Goal: Communication & Community: Answer question/provide support

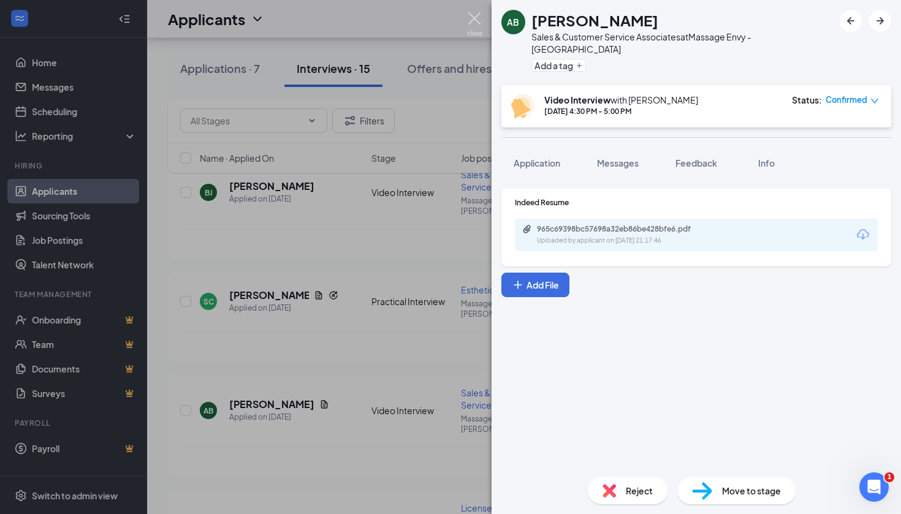
click at [477, 17] on img at bounding box center [474, 24] width 15 height 24
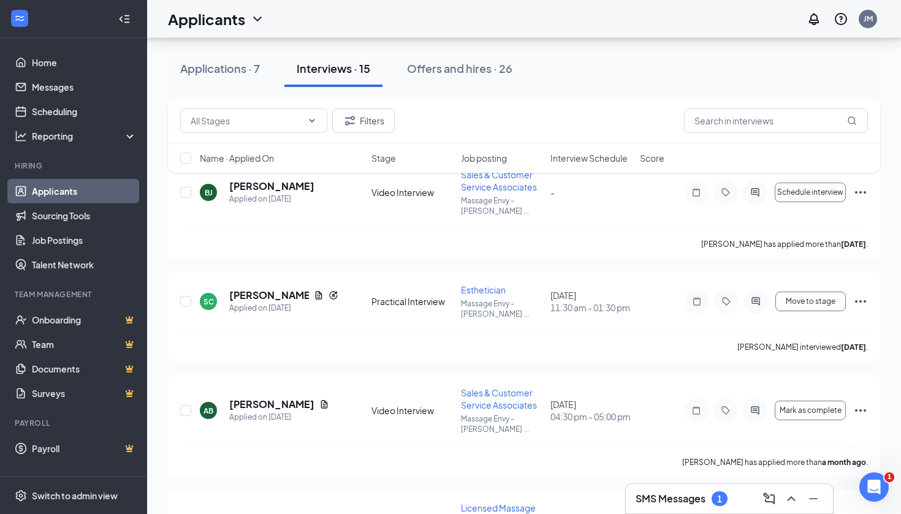
click at [675, 509] on div "SMS Messages 1" at bounding box center [729, 498] width 207 height 29
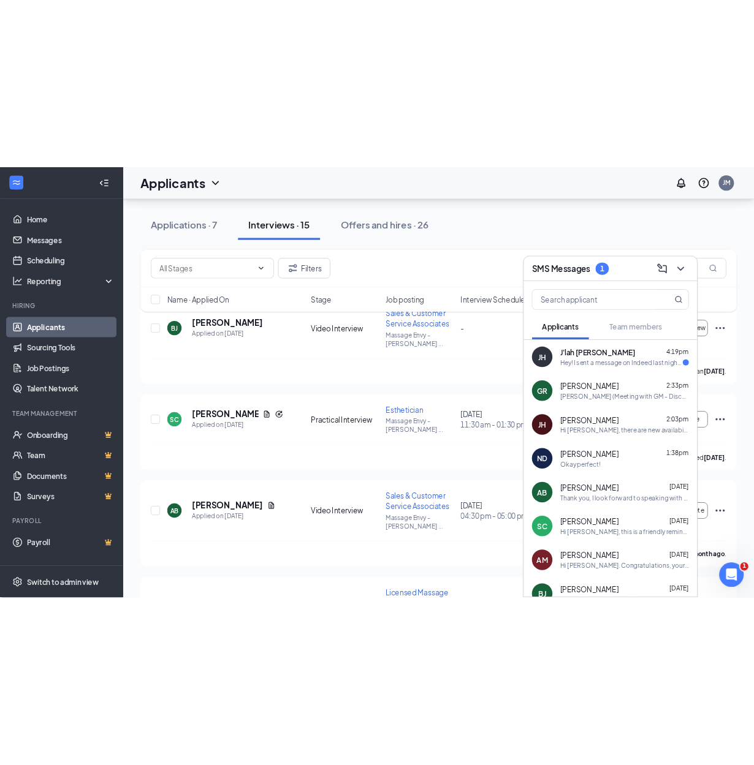
scroll to position [563, 0]
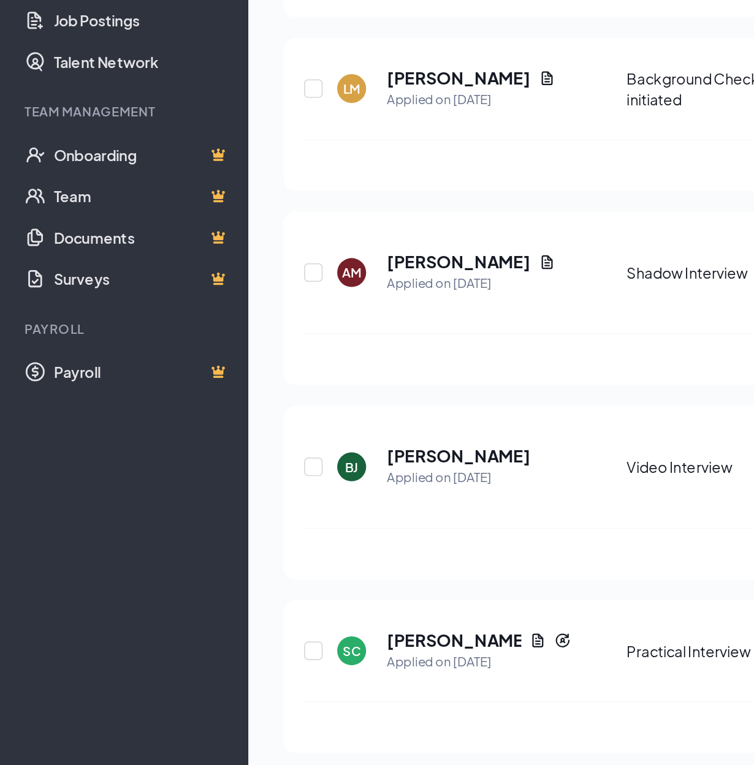
click at [522, 514] on div "Thank you, I look forward to speaking with you [DATE]." at bounding box center [599, 647] width 154 height 10
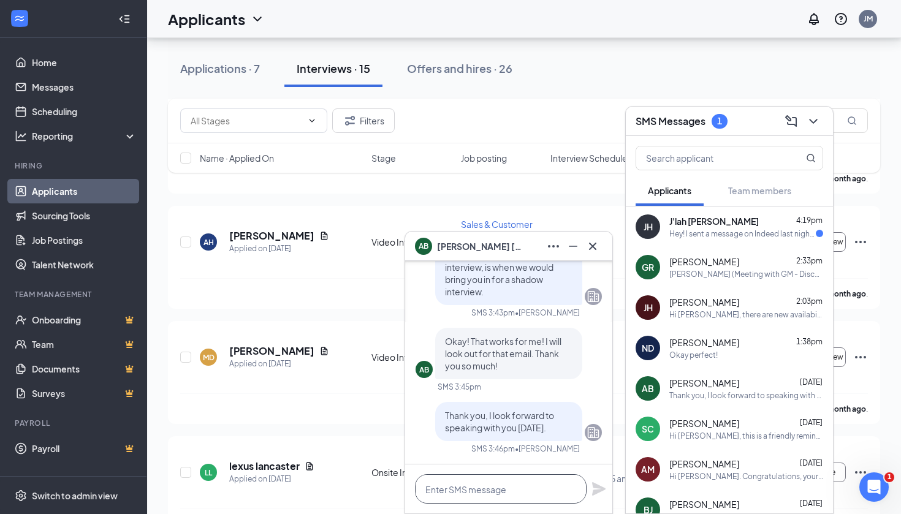
scroll to position [0, 0]
click at [468, 490] on textarea at bounding box center [501, 488] width 172 height 29
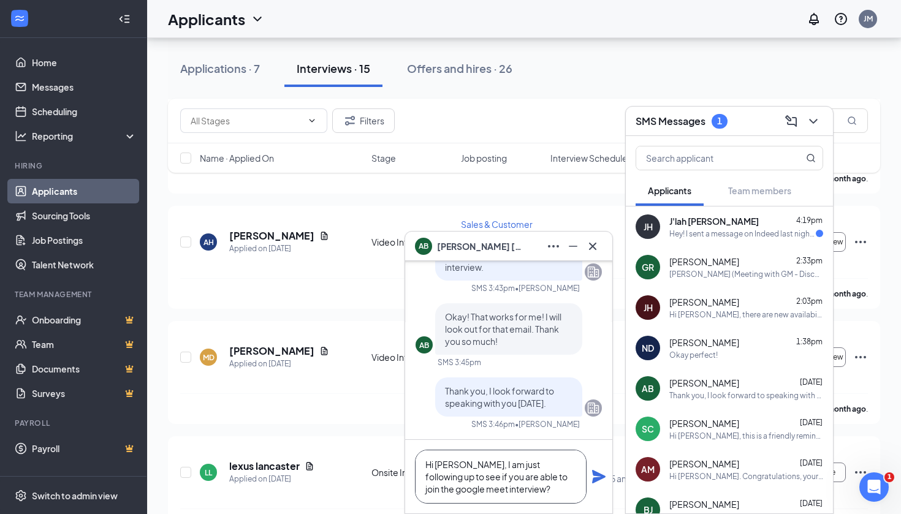
type textarea "Hi [PERSON_NAME], I am just following up to see if you are able to join the goo…"
click at [605, 474] on icon "Plane" at bounding box center [598, 476] width 15 height 15
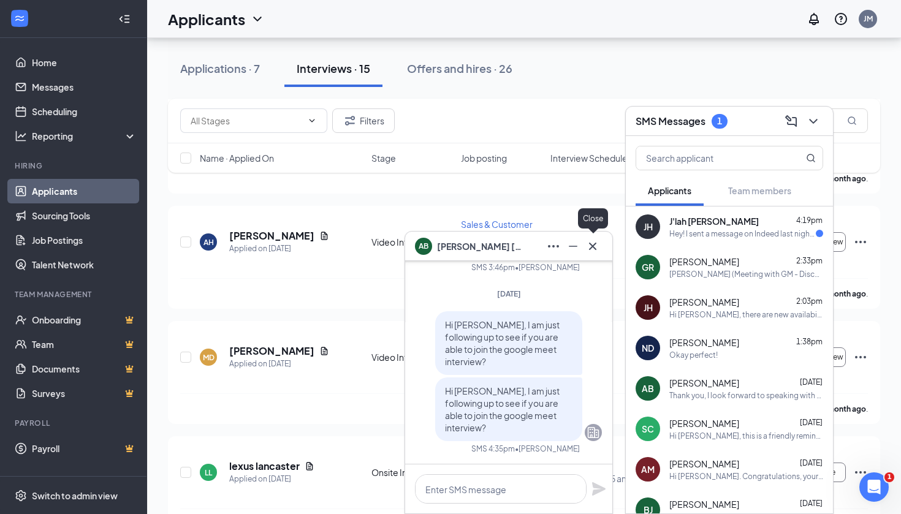
click at [595, 249] on icon "Cross" at bounding box center [592, 245] width 7 height 7
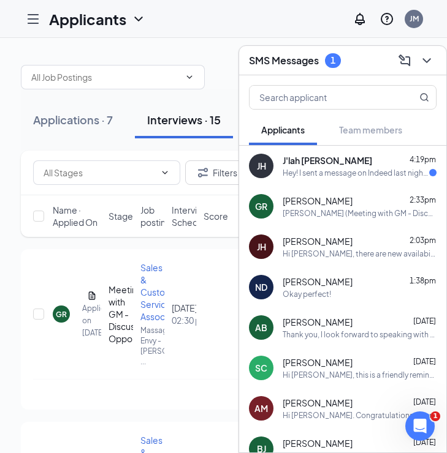
click at [329, 333] on div "Thank you, I look forward to speaking with you [DATE]." at bounding box center [360, 335] width 154 height 10
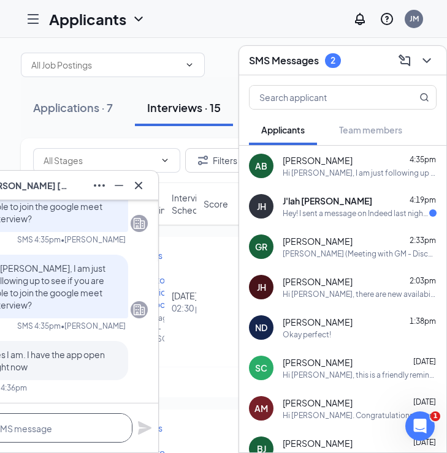
click at [66, 436] on textarea at bounding box center [47, 428] width 172 height 29
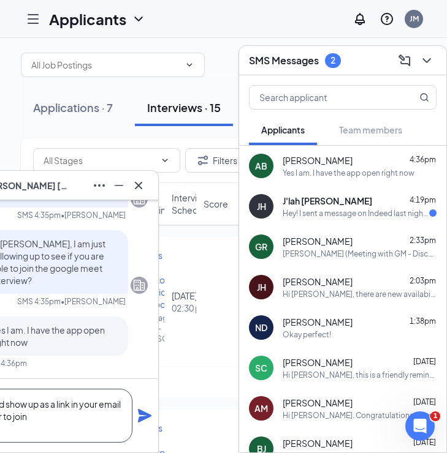
scroll to position [1, 0]
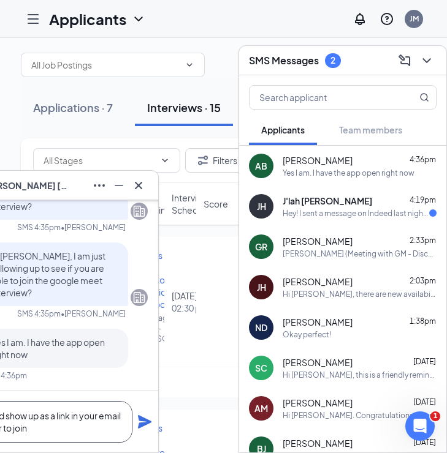
type textarea "it should show up as a link in your email in order to join"
click at [146, 420] on icon "Plane" at bounding box center [144, 421] width 13 height 13
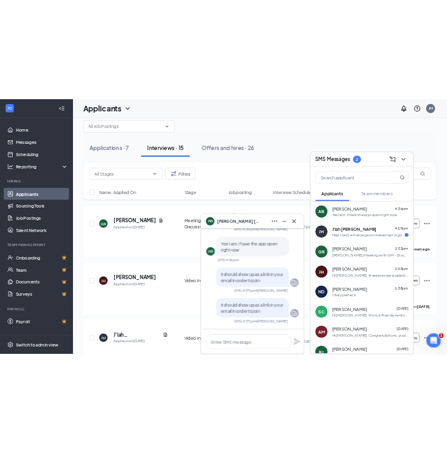
scroll to position [26, 0]
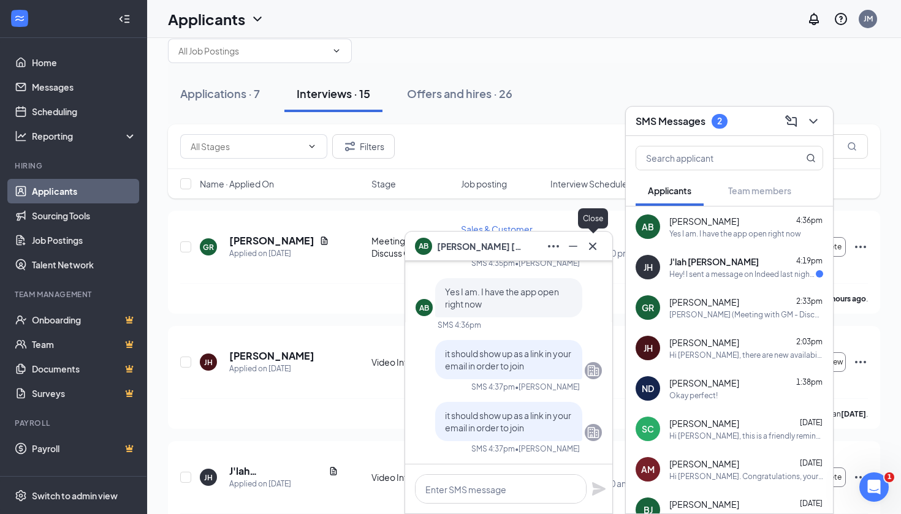
click at [593, 245] on icon "Cross" at bounding box center [592, 246] width 15 height 15
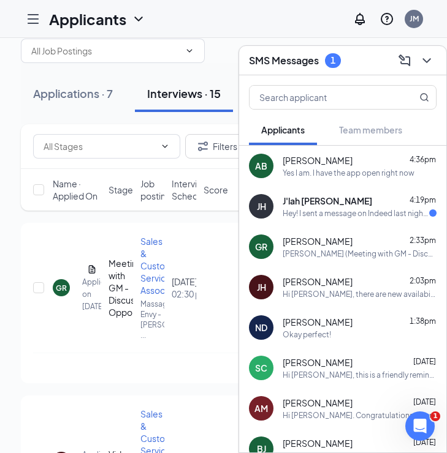
click at [314, 166] on span "[PERSON_NAME]" at bounding box center [318, 160] width 70 height 12
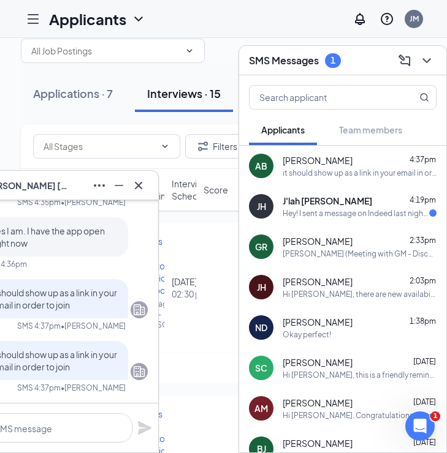
scroll to position [27, 0]
click at [141, 186] on icon "Cross" at bounding box center [138, 185] width 15 height 15
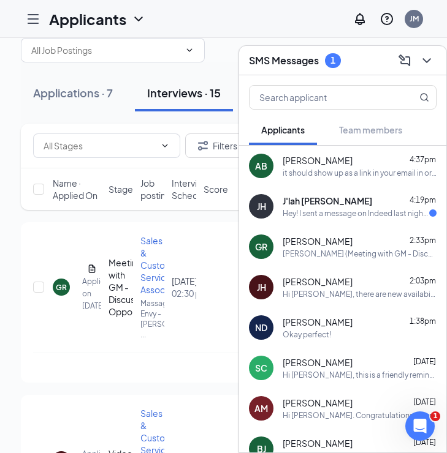
click at [293, 224] on div "JH J'lah [PERSON_NAME] 4:19pm Hey! I sent a message on Indeed last night. I wor…" at bounding box center [342, 206] width 207 height 40
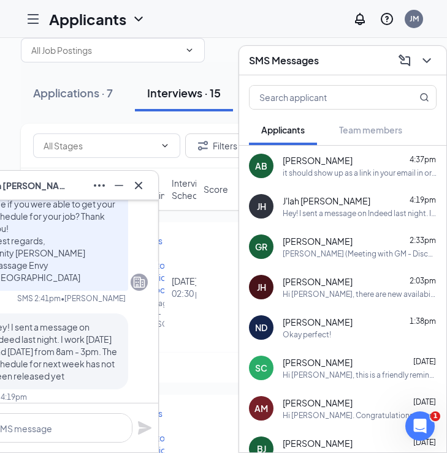
scroll to position [-3, 0]
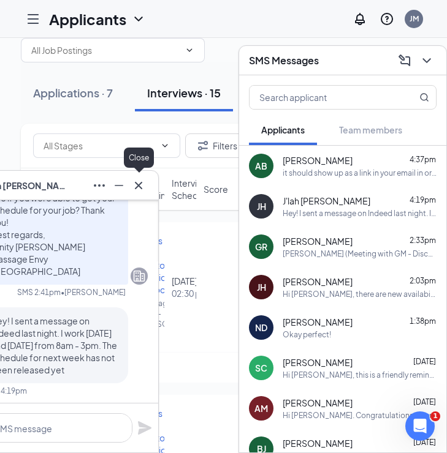
click at [139, 191] on icon "Cross" at bounding box center [138, 185] width 15 height 15
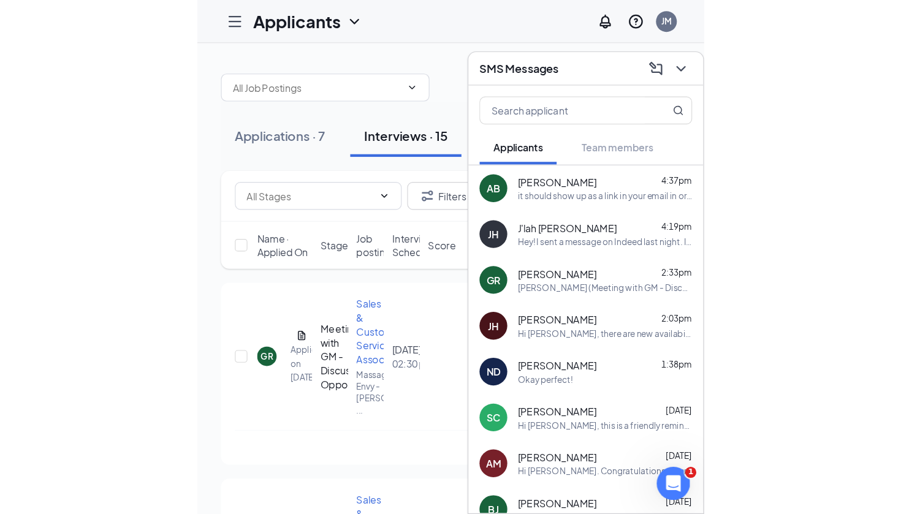
scroll to position [0, 0]
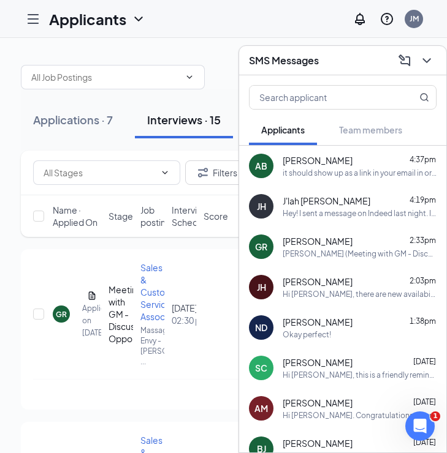
click at [320, 168] on div "it should show up as a link in your email in order to join" at bounding box center [360, 173] width 154 height 10
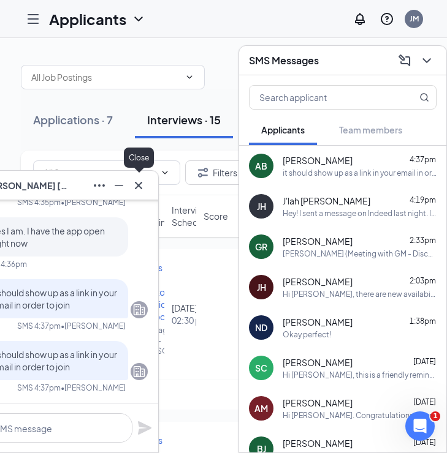
click at [138, 188] on icon "Cross" at bounding box center [138, 185] width 15 height 15
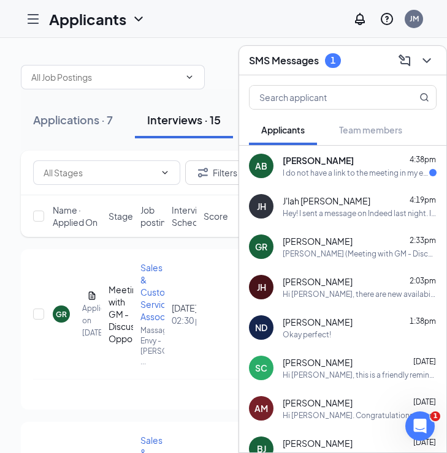
click at [291, 175] on div "I do not have a link to the meeting in my email. Just a way to add the meeting …" at bounding box center [356, 173] width 146 height 10
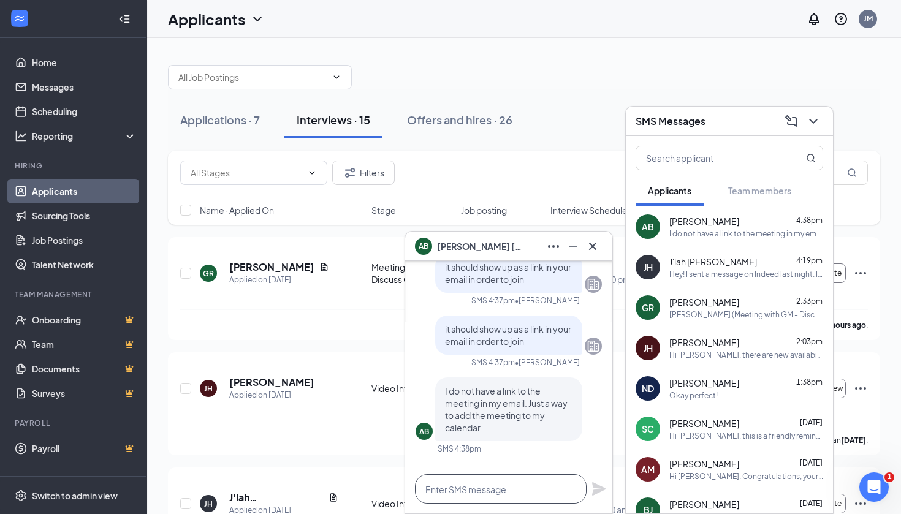
click at [450, 496] on textarea at bounding box center [501, 488] width 172 height 29
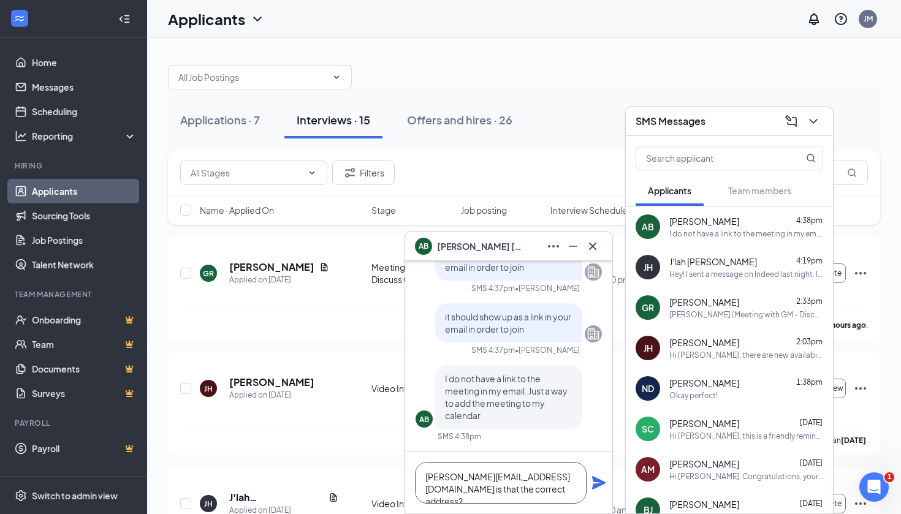
click at [469, 474] on textarea "[PERSON_NAME][EMAIL_ADDRESS][DOMAIN_NAME] is that the correct address?" at bounding box center [501, 483] width 172 height 42
click at [478, 477] on textarea "[PERSON_NAME][EMAIL_ADDRESS][DOMAIN_NAME] is that the correct address?" at bounding box center [501, 483] width 172 height 42
click at [545, 496] on textarea "[PERSON_NAME][EMAIL_ADDRESS][DOMAIN_NAME] is that the correct address?" at bounding box center [501, 483] width 172 height 42
type textarea "[PERSON_NAME][EMAIL_ADDRESS][DOMAIN_NAME] is that the correct address?"
click at [595, 487] on icon "Plane" at bounding box center [598, 482] width 13 height 13
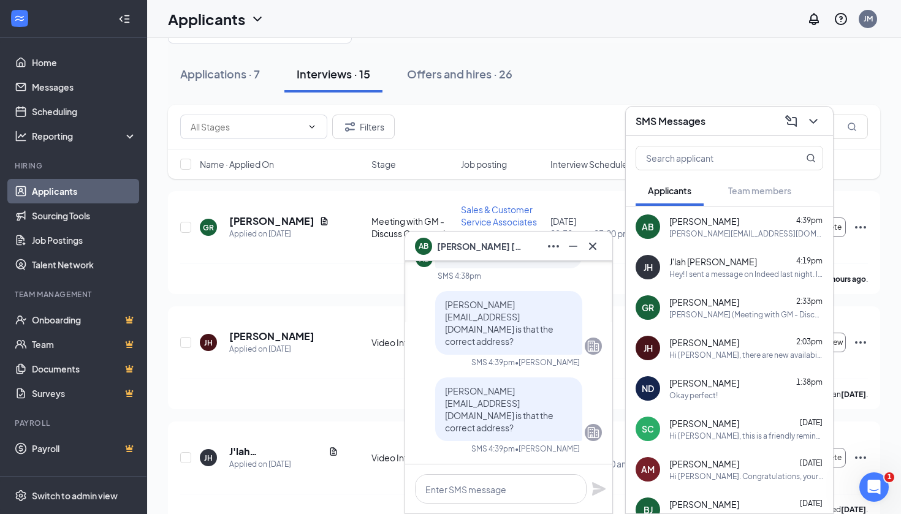
scroll to position [50, 0]
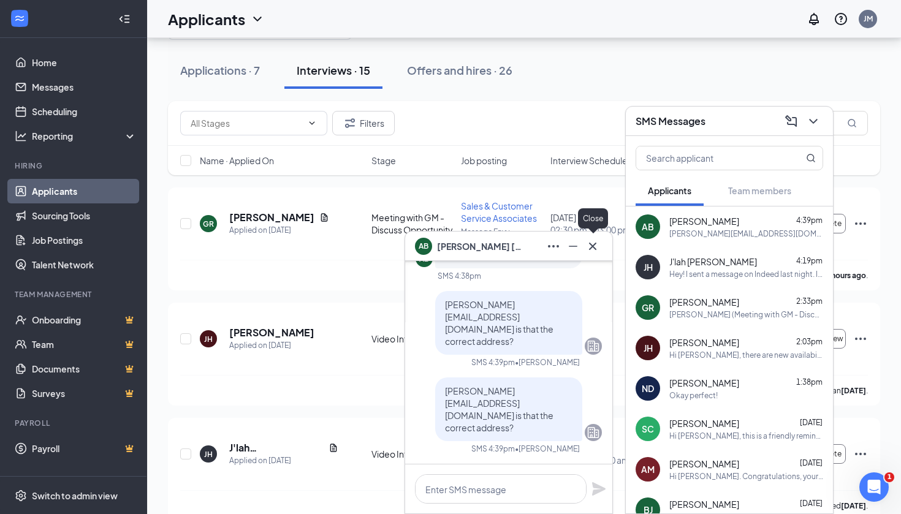
click at [590, 237] on div at bounding box center [593, 247] width 20 height 20
click at [593, 241] on icon "Cross" at bounding box center [592, 246] width 15 height 15
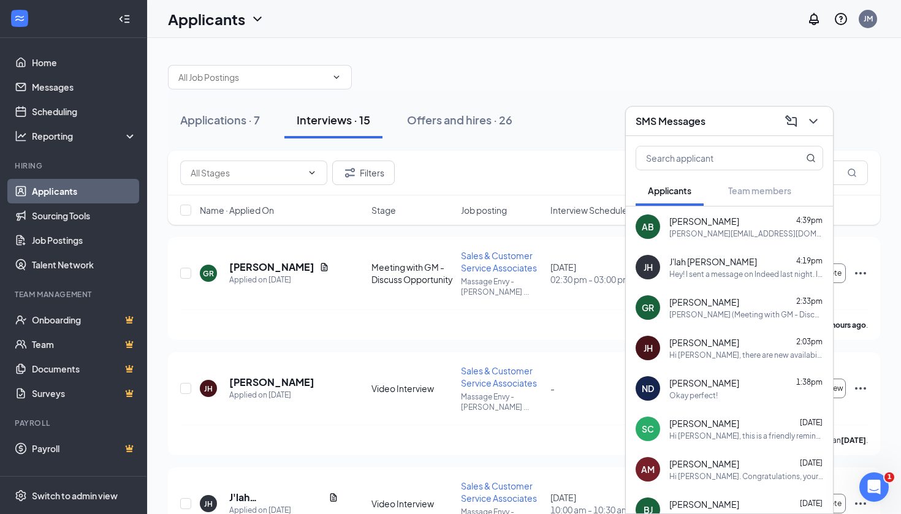
scroll to position [0, 0]
click at [708, 229] on div "It is" at bounding box center [746, 234] width 154 height 10
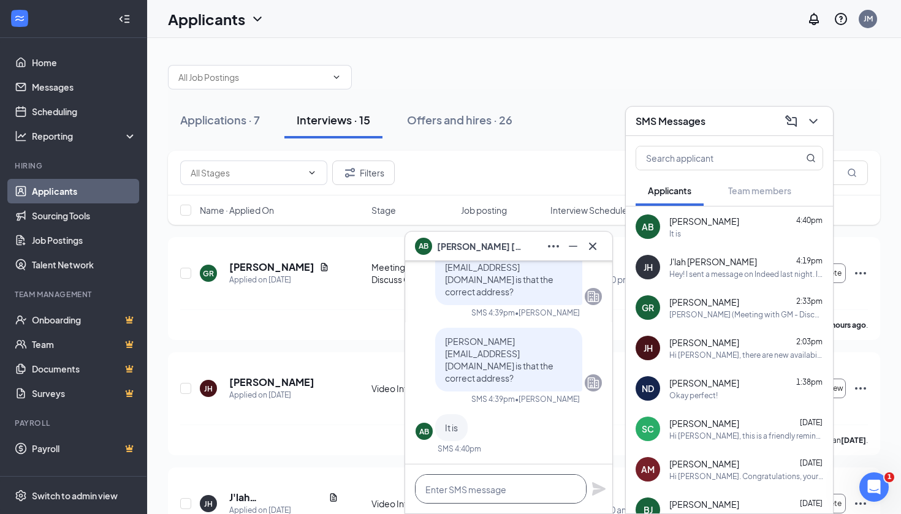
click at [487, 487] on textarea at bounding box center [501, 488] width 172 height 29
type textarea "let me attempt to resend it"
click at [591, 488] on div "let me attempt to resend it" at bounding box center [508, 489] width 207 height 49
click at [601, 488] on icon "Plane" at bounding box center [598, 488] width 13 height 13
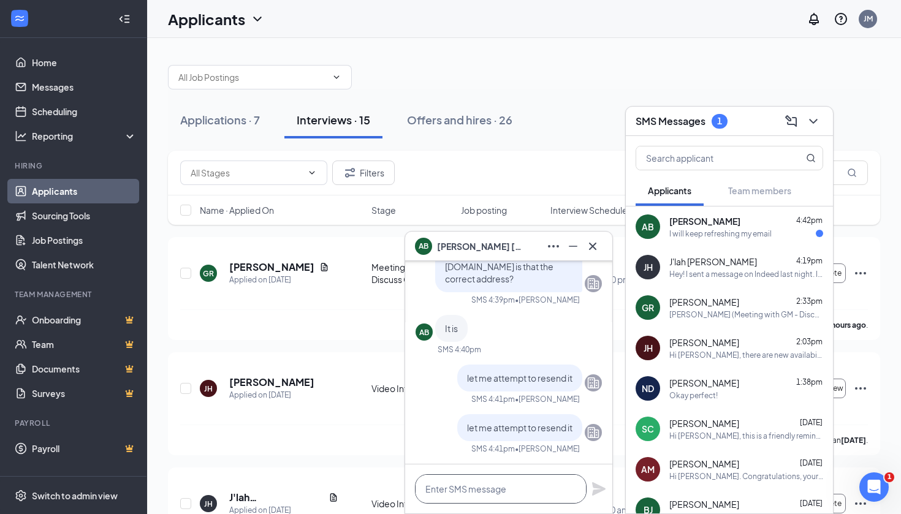
click at [462, 478] on textarea at bounding box center [501, 488] width 172 height 29
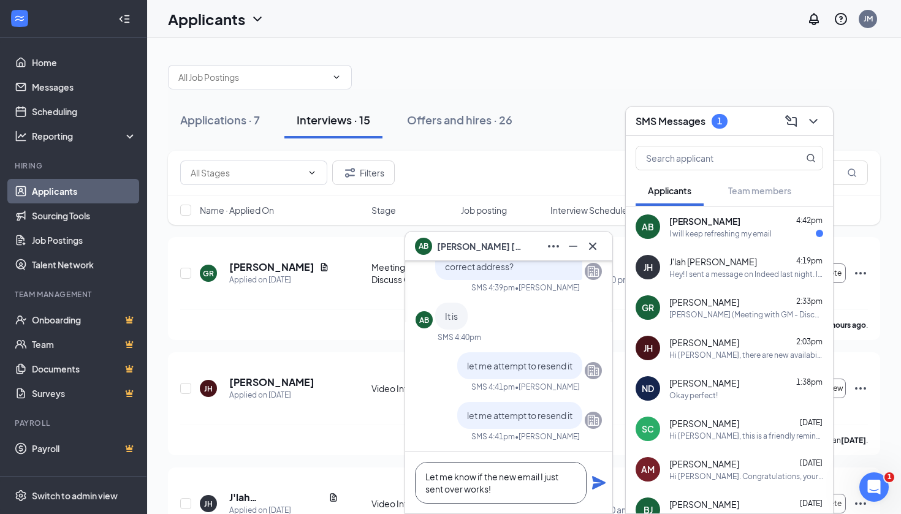
type textarea "Let me know if the new email I just sent over works!"
click at [600, 481] on icon "Plane" at bounding box center [598, 482] width 13 height 13
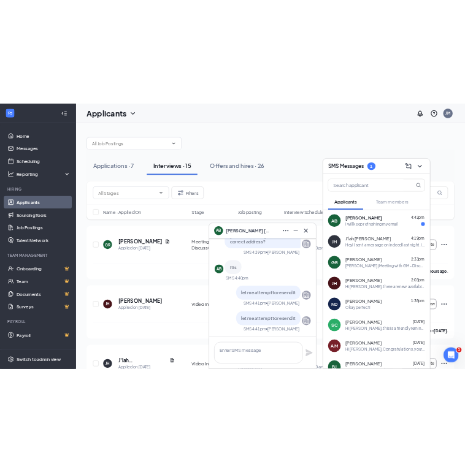
scroll to position [0, 0]
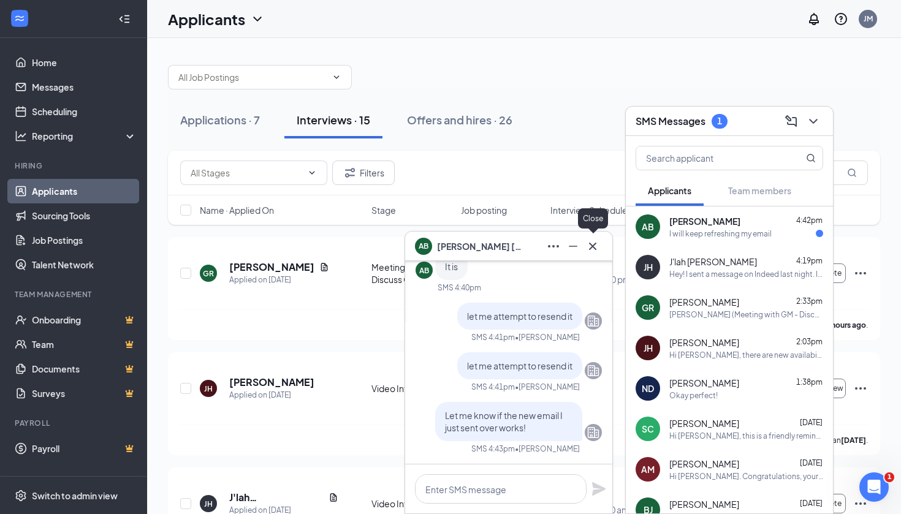
click at [601, 243] on button at bounding box center [593, 247] width 20 height 20
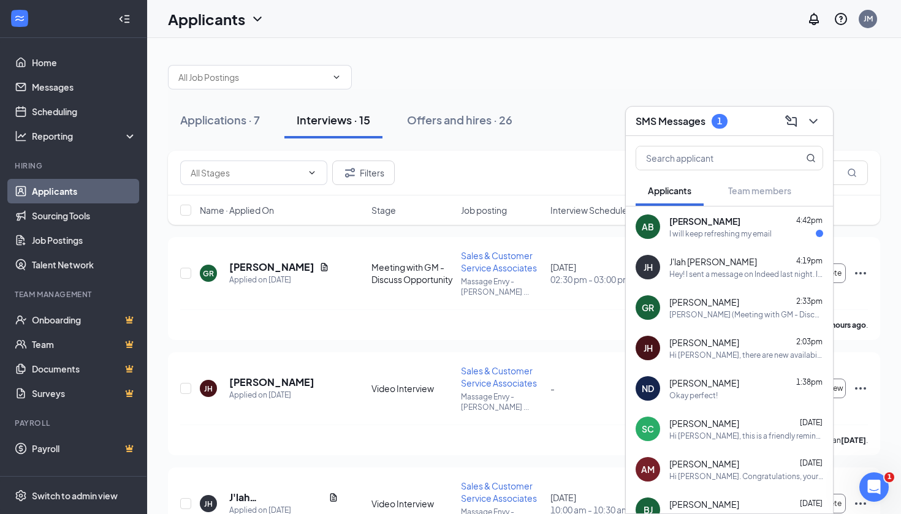
click at [687, 213] on div "AB [PERSON_NAME] 4:42pm I will keep refreshing my email" at bounding box center [729, 227] width 207 height 40
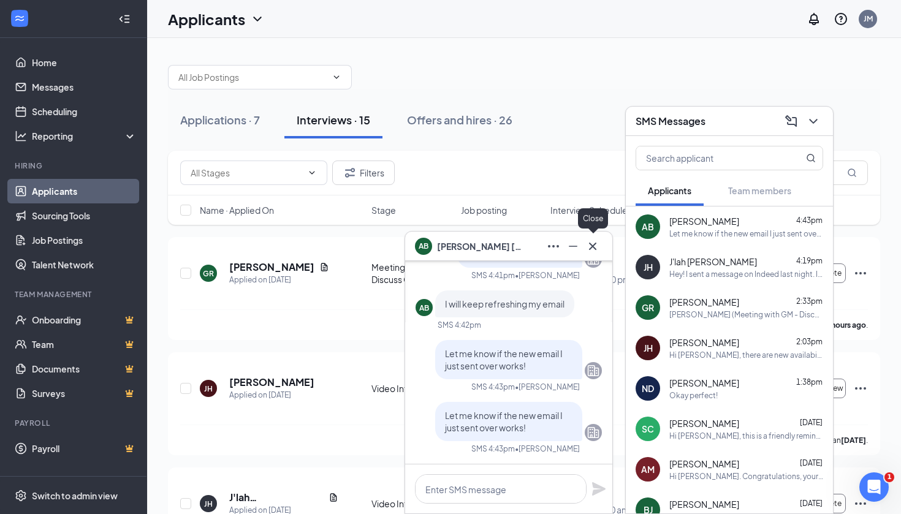
click at [597, 245] on icon "Cross" at bounding box center [592, 246] width 15 height 15
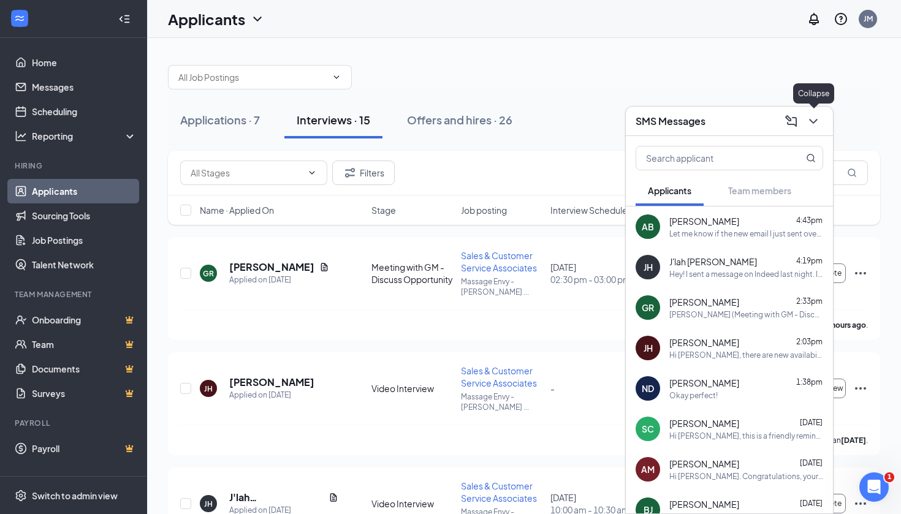
click at [812, 121] on icon "ChevronDown" at bounding box center [813, 121] width 8 height 5
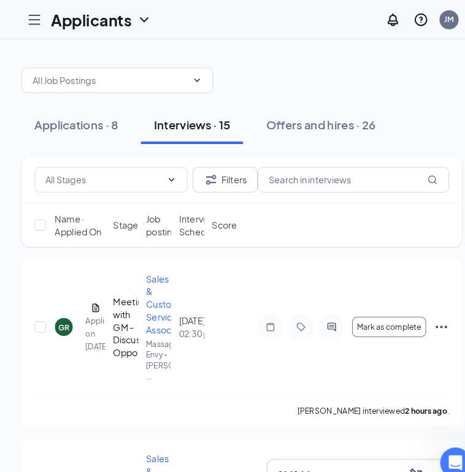
click at [284, 450] on h3 "SMS Messages" at bounding box center [302, 456] width 70 height 13
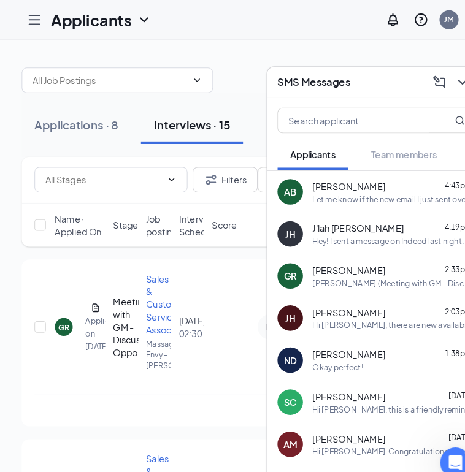
click at [327, 173] on span "[PERSON_NAME]" at bounding box center [335, 179] width 70 height 12
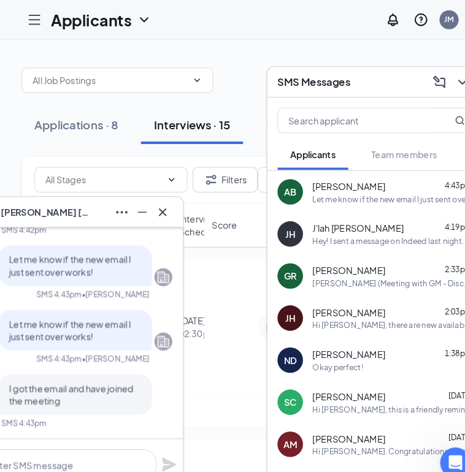
click at [148, 194] on button at bounding box center [156, 204] width 20 height 20
